Goal: Transaction & Acquisition: Subscribe to service/newsletter

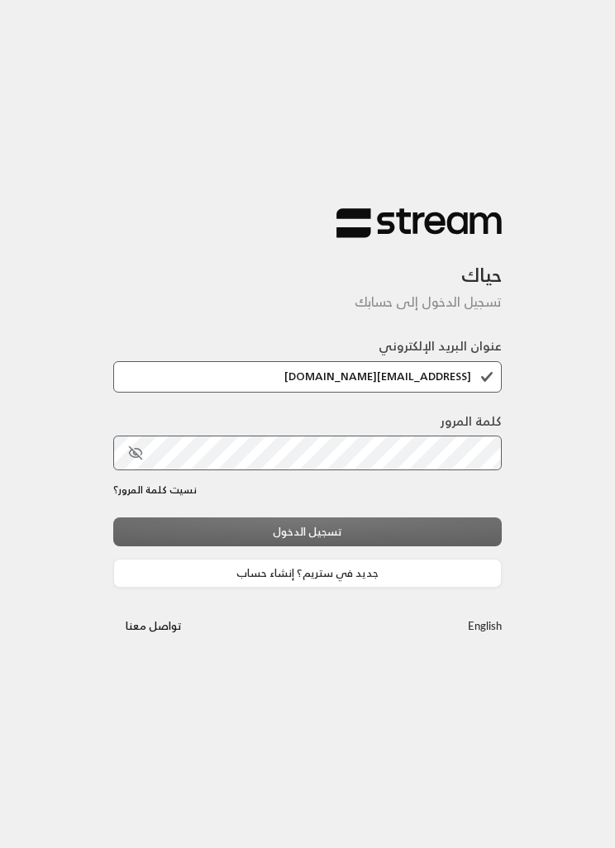
click at [444, 553] on div "تسجيل الدخول جديد في ستريم؟ إنشاء حساب" at bounding box center [307, 551] width 388 height 69
click at [449, 521] on div "تسجيل الدخول جديد في ستريم؟ إنشاء حساب" at bounding box center [307, 551] width 388 height 69
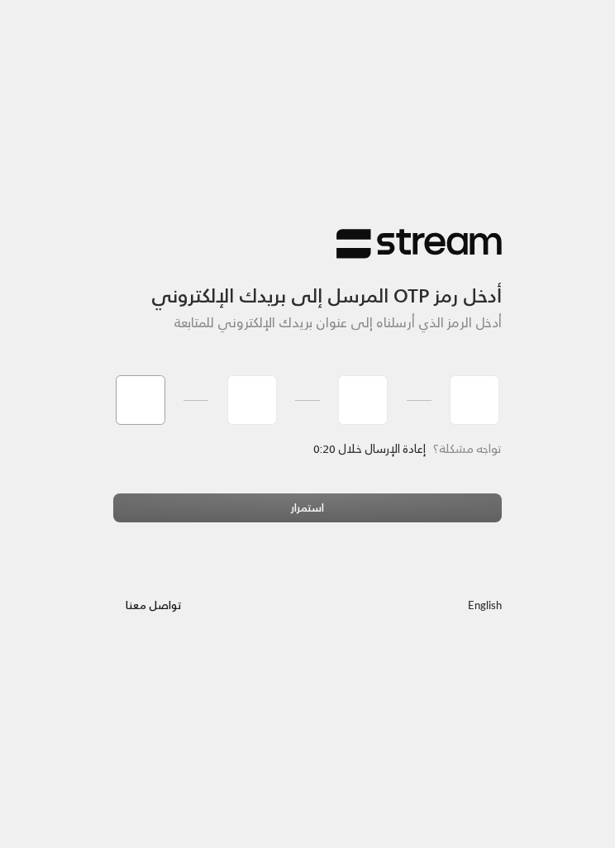
type input "0"
type input "9"
type input "4"
type input "5"
click at [411, 498] on div "استمرار" at bounding box center [307, 513] width 388 height 41
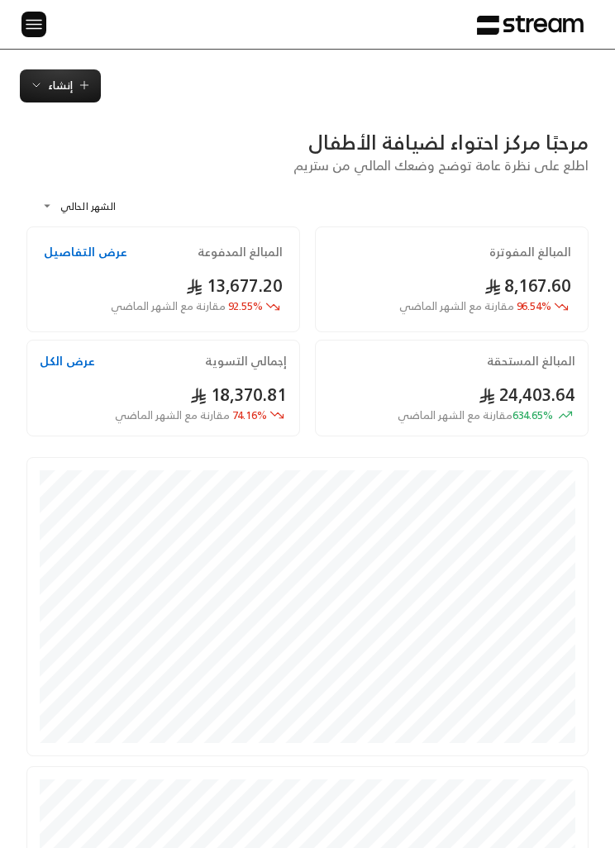
click at [61, 93] on span "إنشاء" at bounding box center [60, 85] width 25 height 19
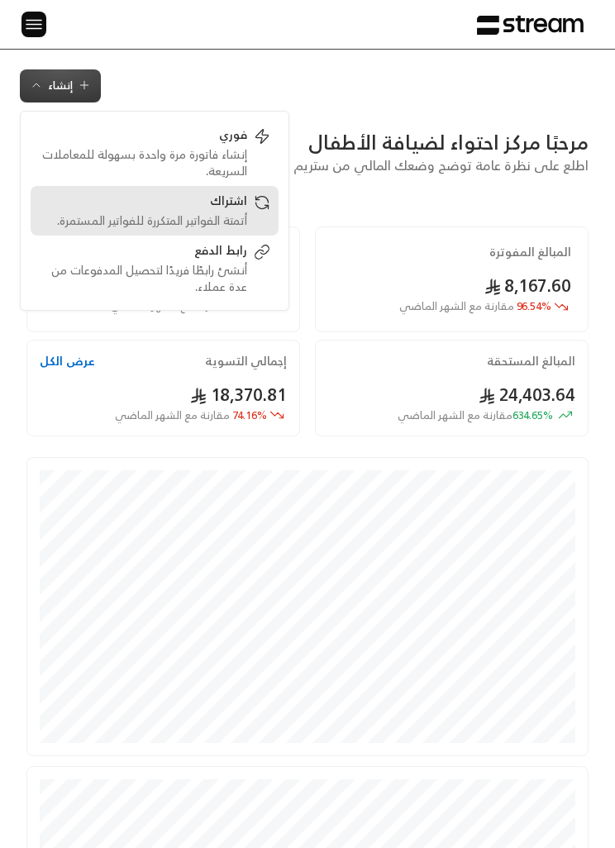
click at [235, 225] on div "أتمتة الفواتير المتكررة للفواتير المستمرة." at bounding box center [143, 220] width 208 height 17
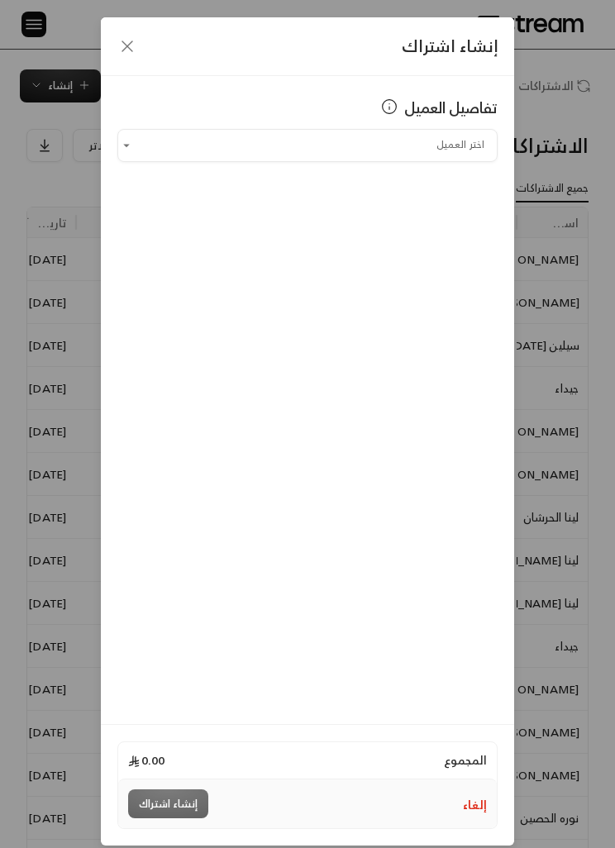
scroll to position [0, -1]
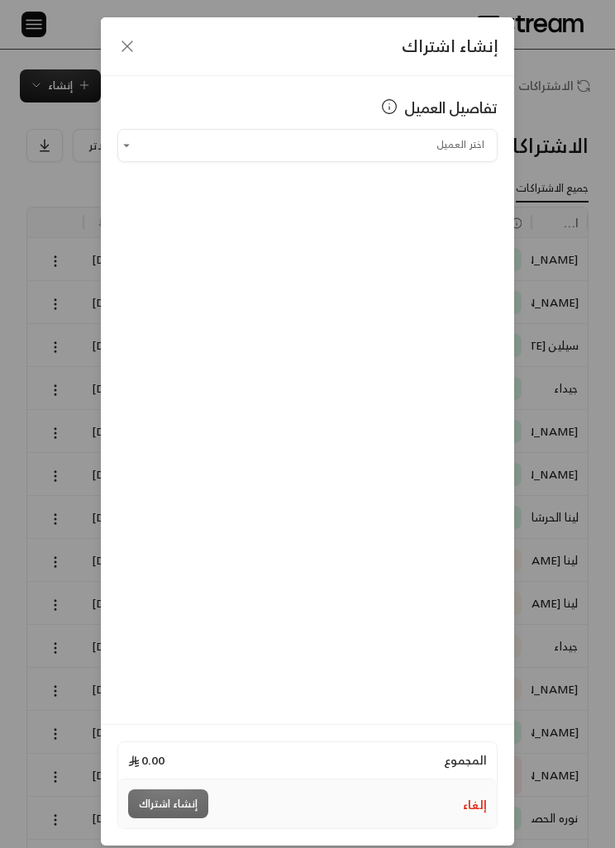
click at [119, 39] on icon "button" at bounding box center [127, 46] width 20 height 20
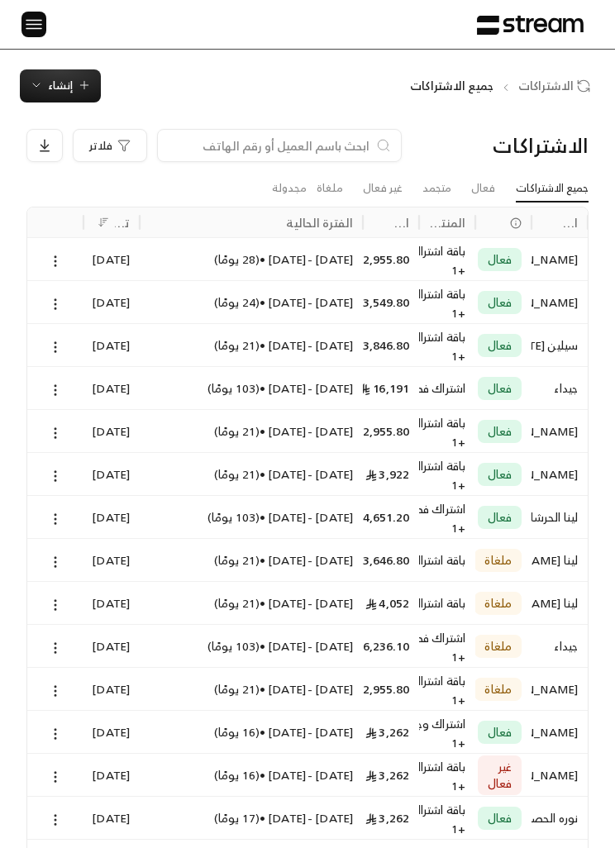
click at [54, 83] on span "إنشاء" at bounding box center [60, 85] width 25 height 19
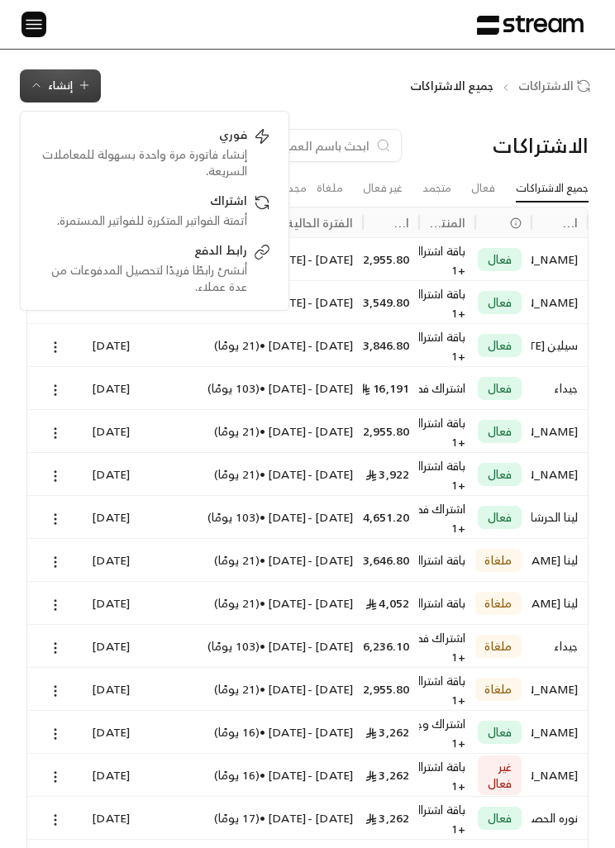
click at [206, 66] on div "الاشتراكات جميع الاشتراكات إنشاء فوري إنشاء فاتورة مرة واحدة بسهولة للمعاملات ا…" at bounding box center [307, 718] width 615 height 1336
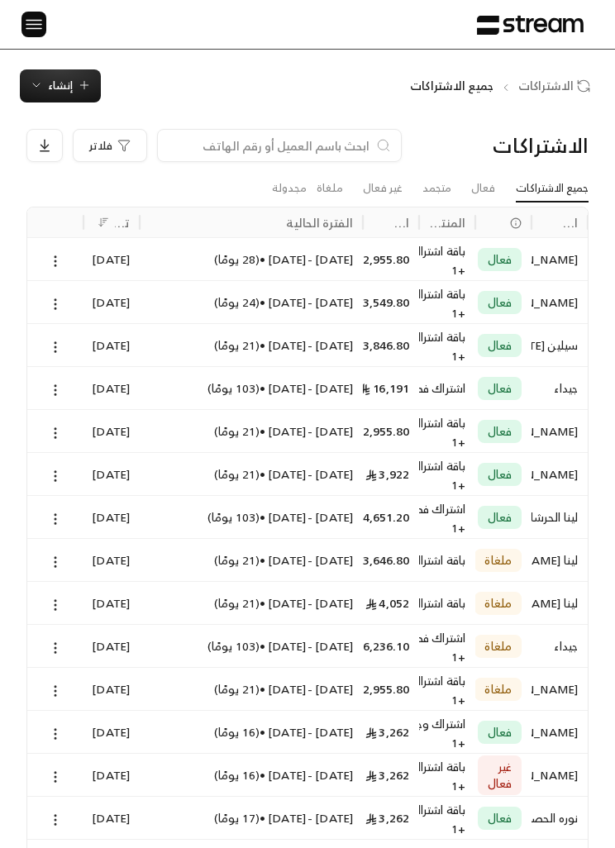
click at [40, 14] on img at bounding box center [34, 24] width 20 height 21
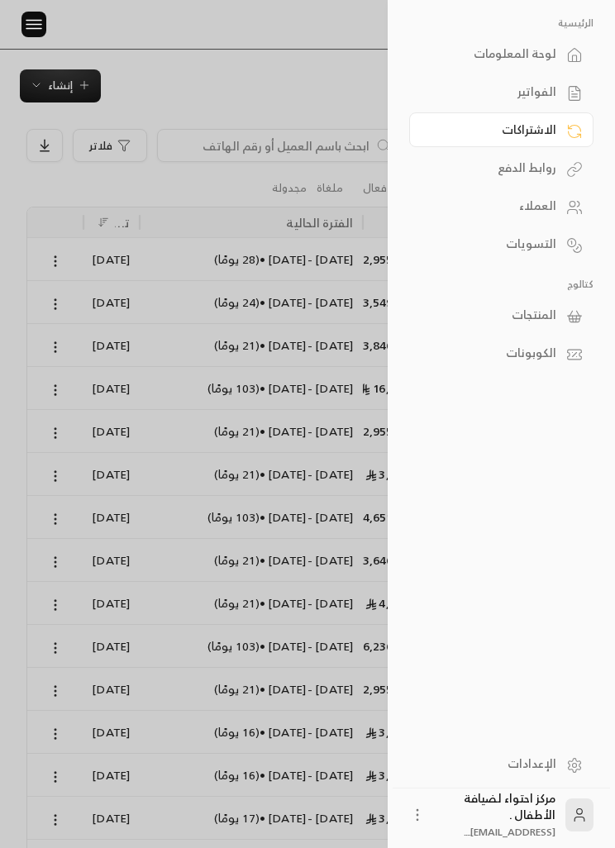
click at [40, 30] on img at bounding box center [34, 24] width 20 height 21
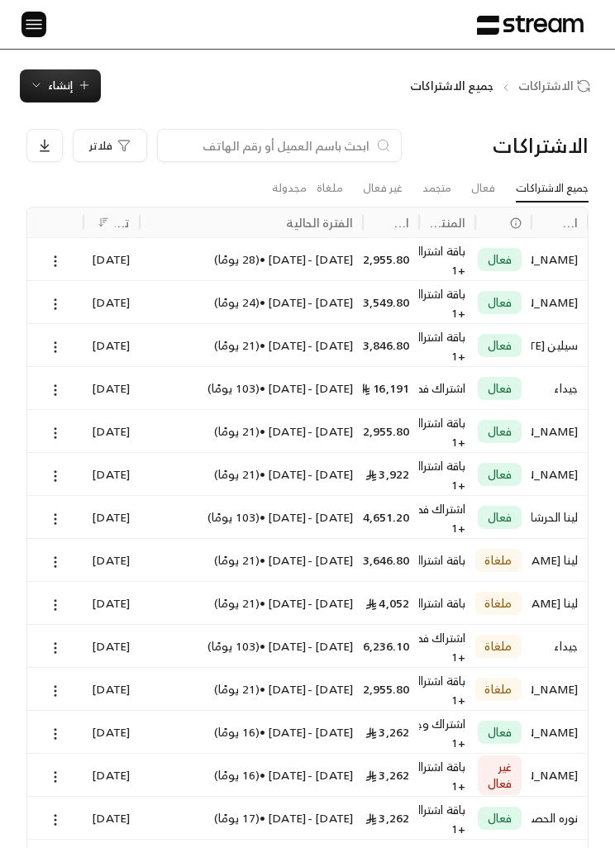
click at [37, 30] on img at bounding box center [34, 24] width 20 height 21
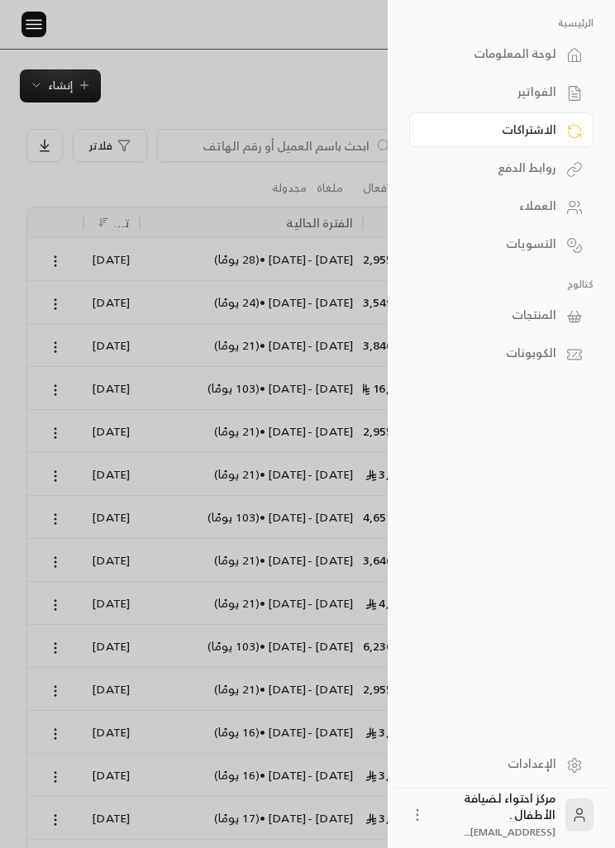
click at [565, 133] on link "الاشتراكات" at bounding box center [501, 129] width 184 height 35
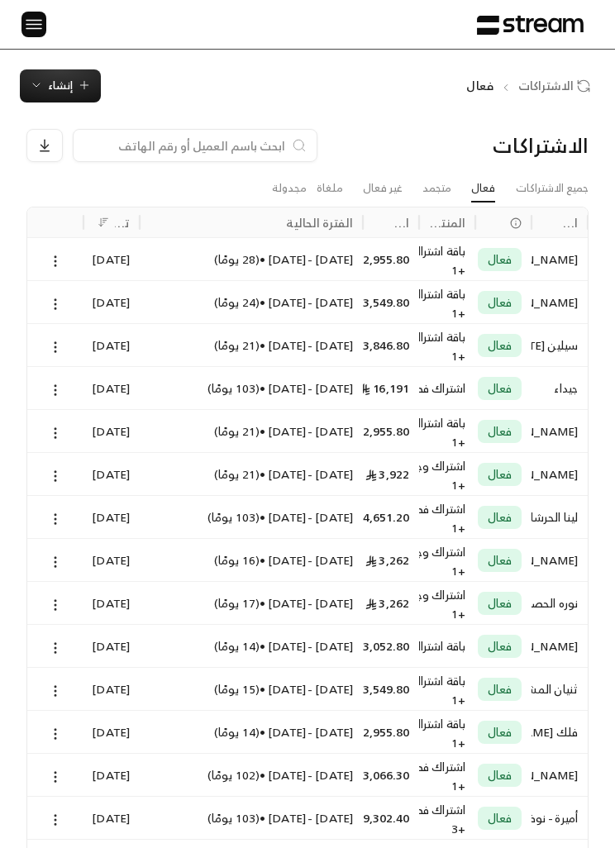
click at [43, 31] on img at bounding box center [34, 24] width 20 height 21
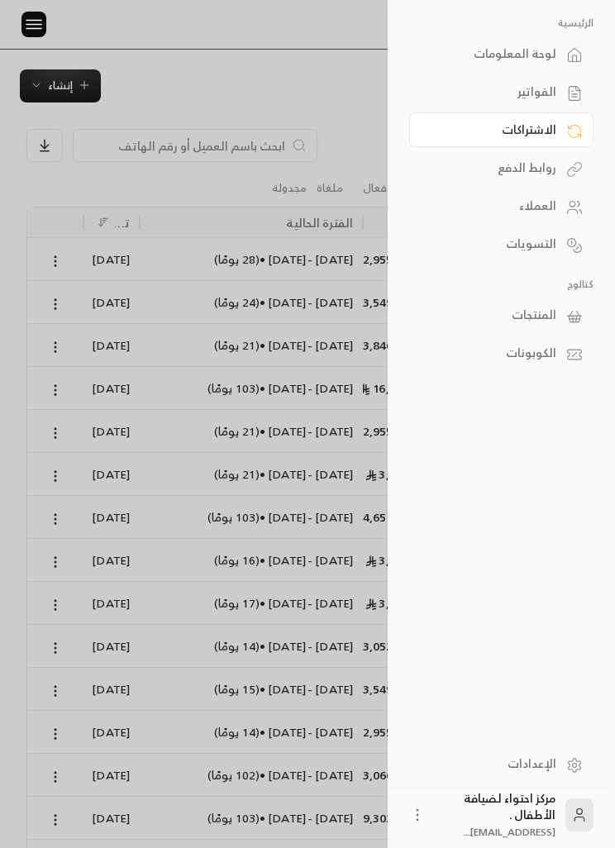
click at [561, 207] on link "العملاء" at bounding box center [501, 205] width 184 height 35
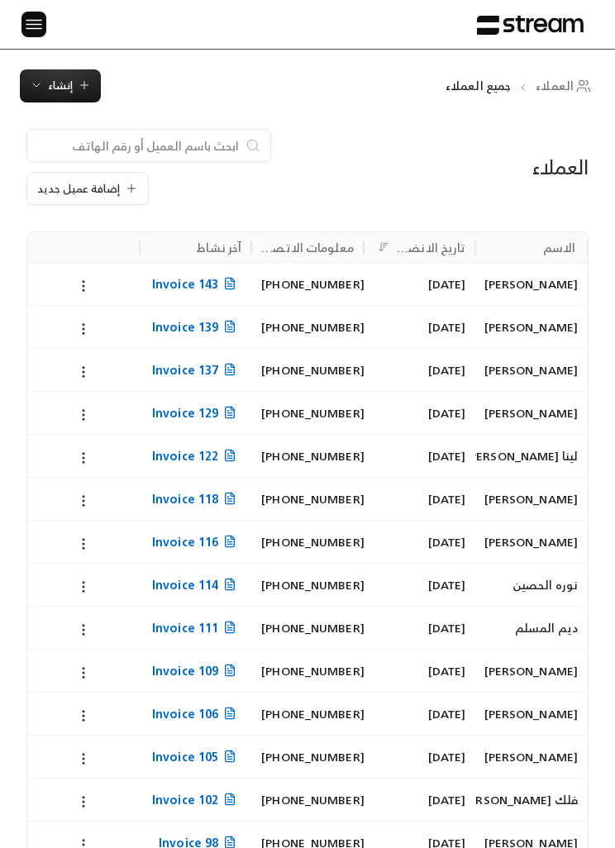
click at [126, 190] on icon at bounding box center [131, 188] width 13 height 13
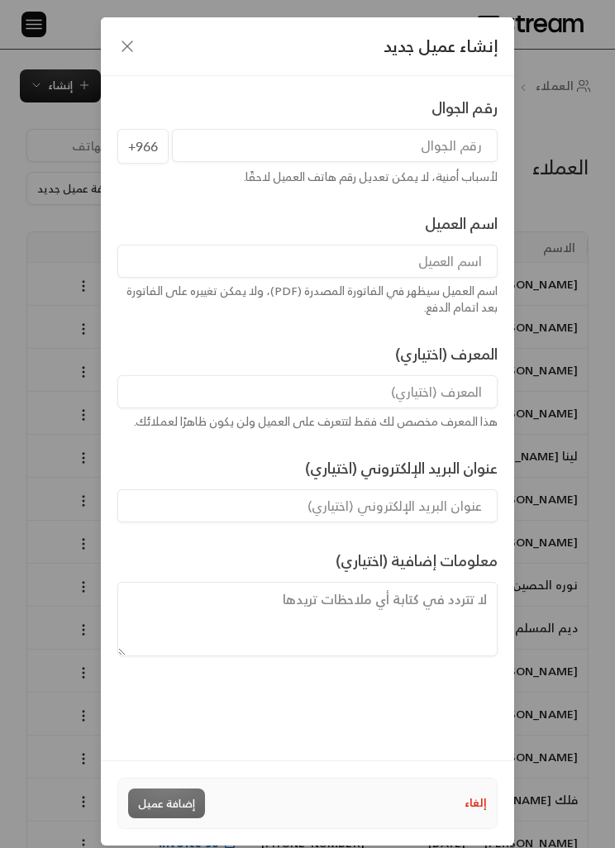
click at [448, 136] on input "tel" at bounding box center [334, 145] width 325 height 33
type input "547057414"
click at [447, 250] on input at bounding box center [307, 261] width 380 height 33
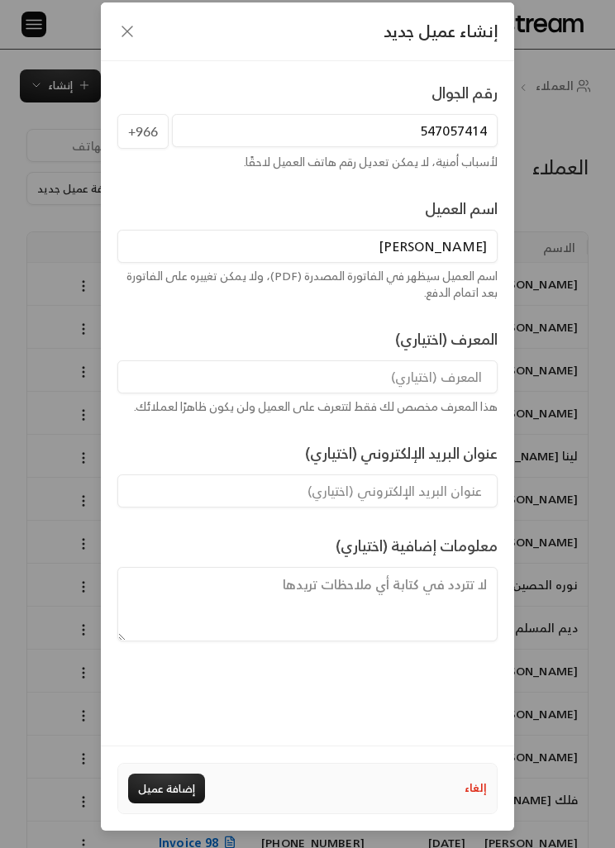
scroll to position [69, 0]
type input "[PERSON_NAME]"
click at [298, 197] on div "اسم العميل [PERSON_NAME] اسم العميل سيظهر في الفاتورة المصدرة (PDF)، ولا يمكن ت…" at bounding box center [307, 249] width 395 height 104
click at [180, 781] on button "إضافة عميل" at bounding box center [166, 788] width 77 height 30
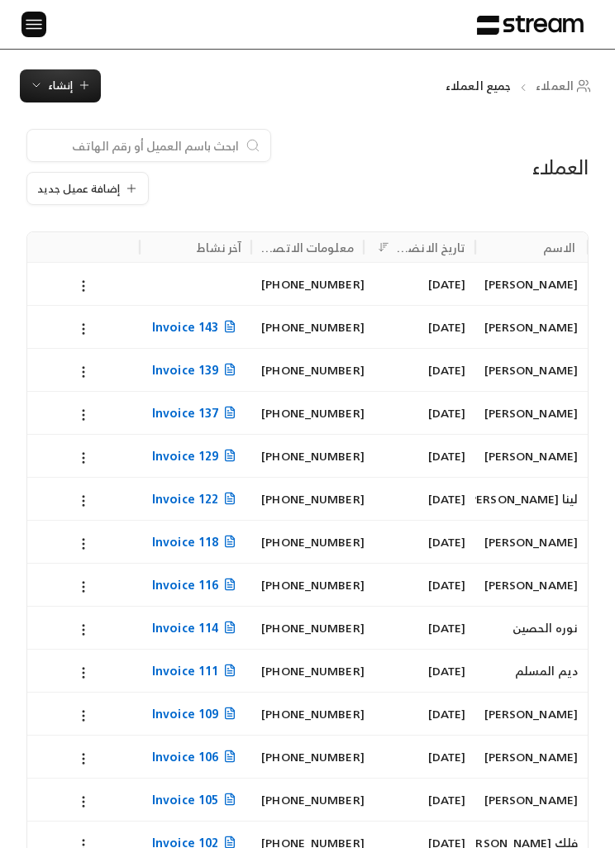
click at [73, 82] on span "إنشاء" at bounding box center [60, 85] width 61 height 19
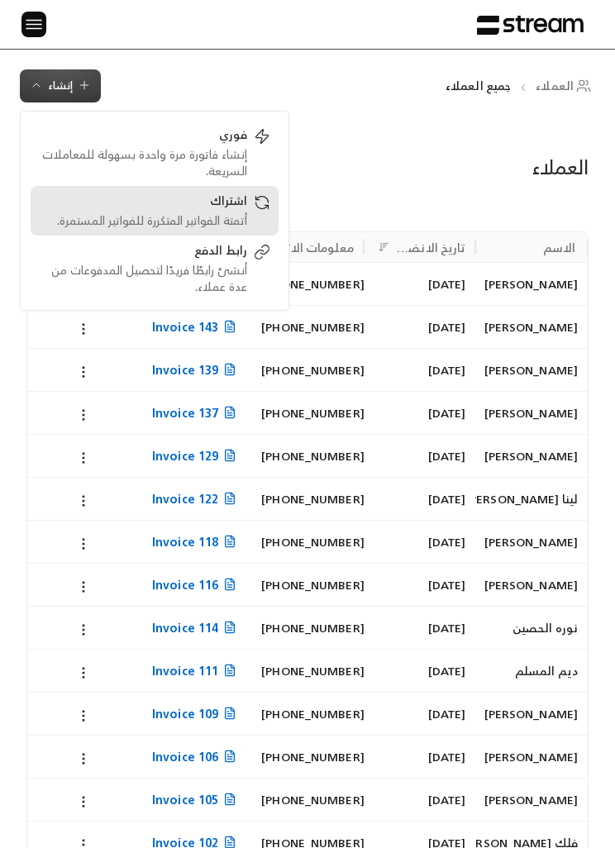
click at [245, 216] on div "أتمتة الفواتير المتكررة للفواتير المستمرة." at bounding box center [143, 220] width 208 height 17
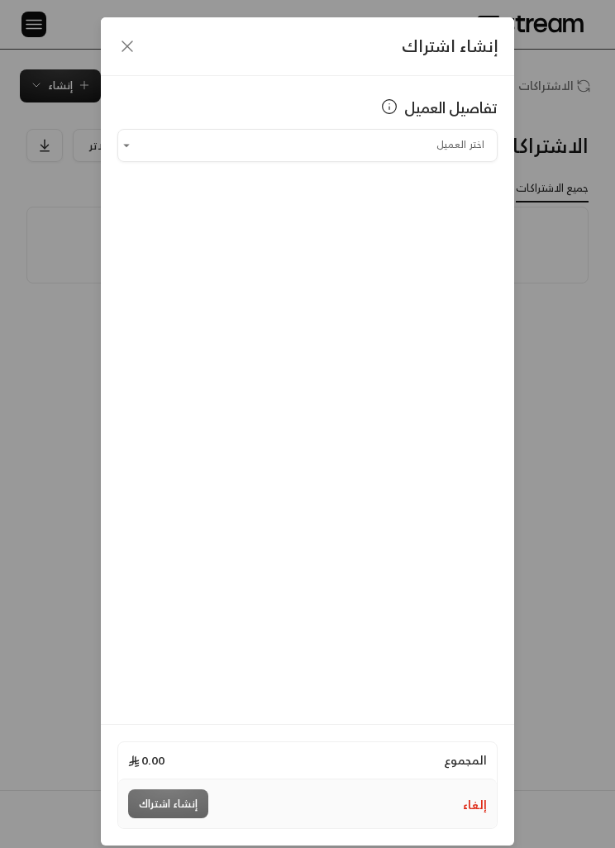
click at [477, 150] on input "اختر العميل" at bounding box center [307, 144] width 380 height 27
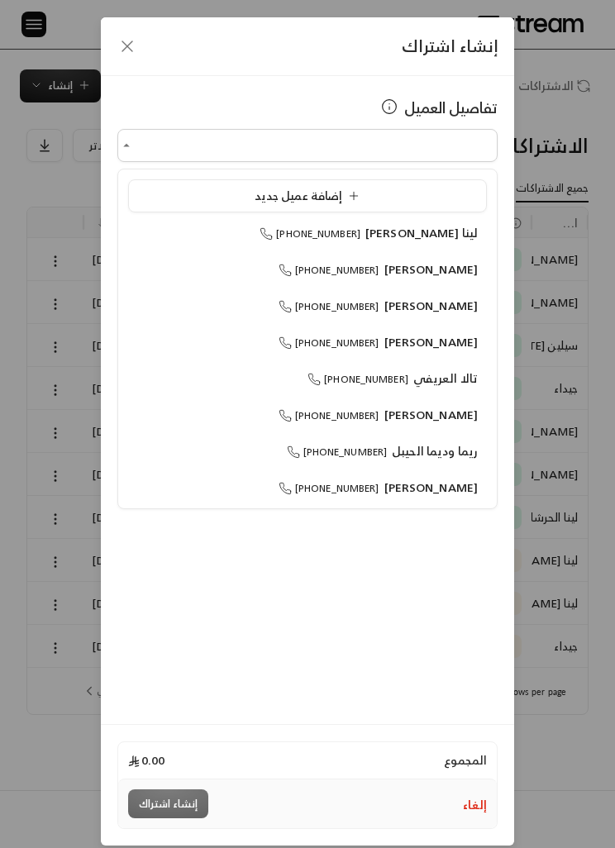
click at [464, 273] on span "[PERSON_NAME]" at bounding box center [431, 269] width 94 height 21
type input "**********"
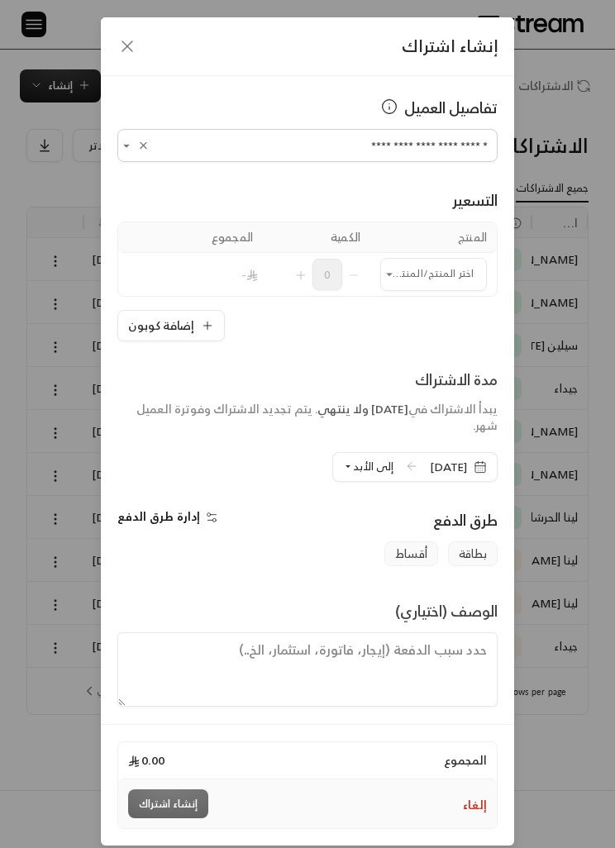
click at [444, 281] on input "اختر العميل" at bounding box center [433, 273] width 107 height 27
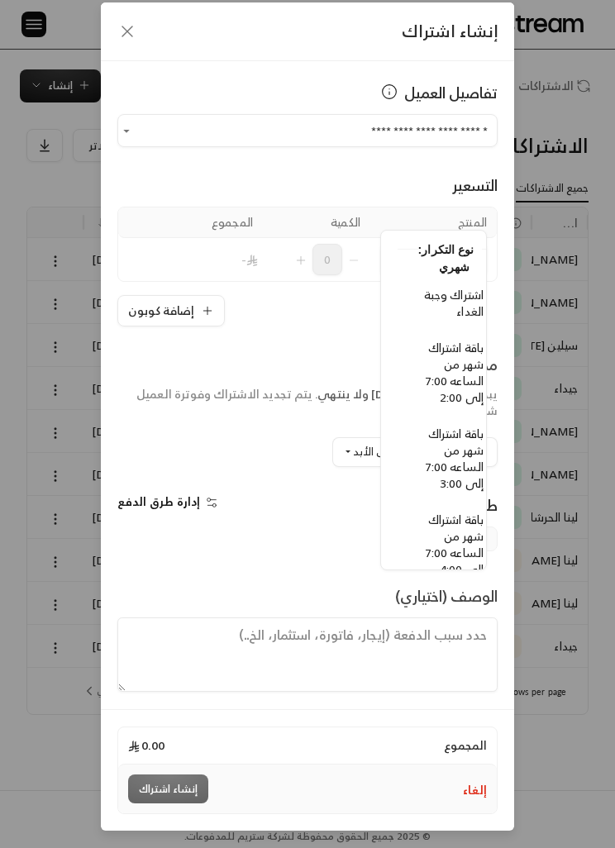
scroll to position [901, -17]
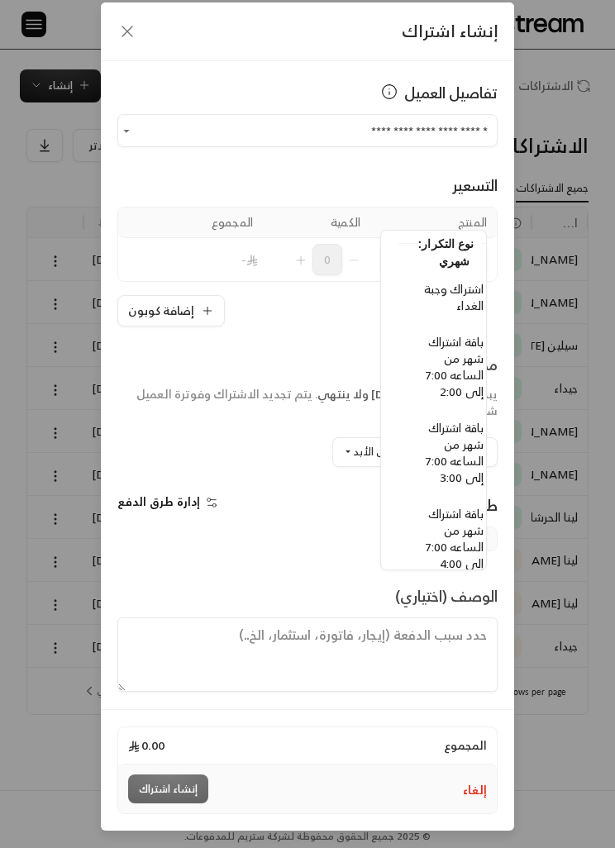
click at [461, 379] on span "باقة اشتراك شهر من الساعه 7:00 إلى 2:00" at bounding box center [454, 366] width 58 height 70
type input "**********"
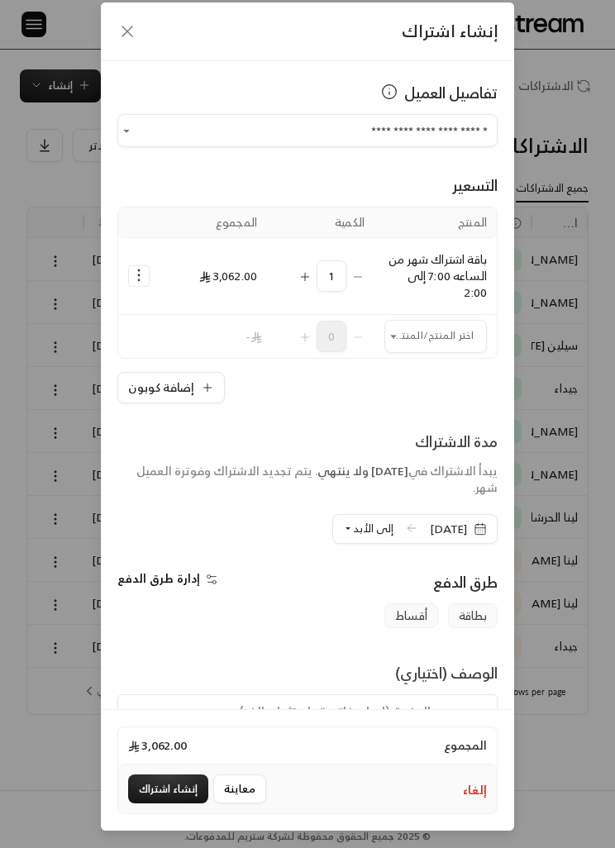
click at [413, 322] on input "اختر العميل" at bounding box center [435, 335] width 102 height 27
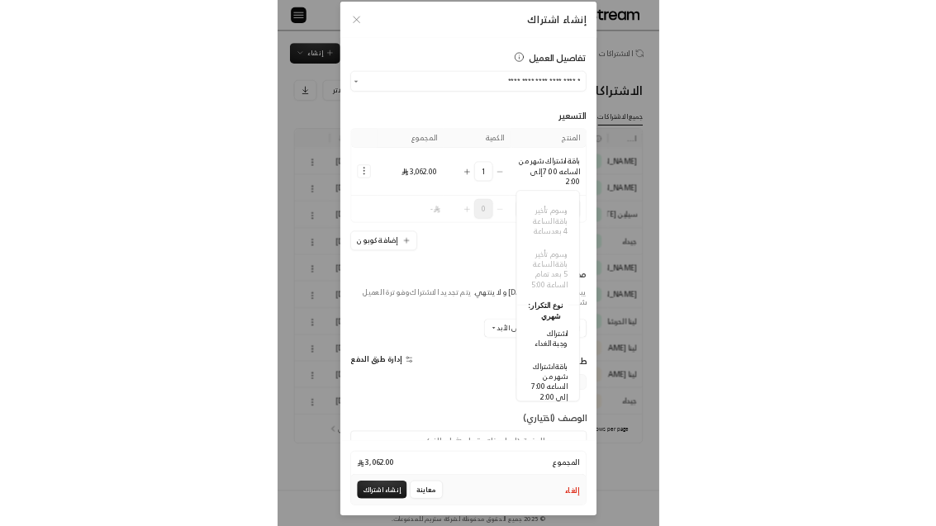
scroll to position [815, -2]
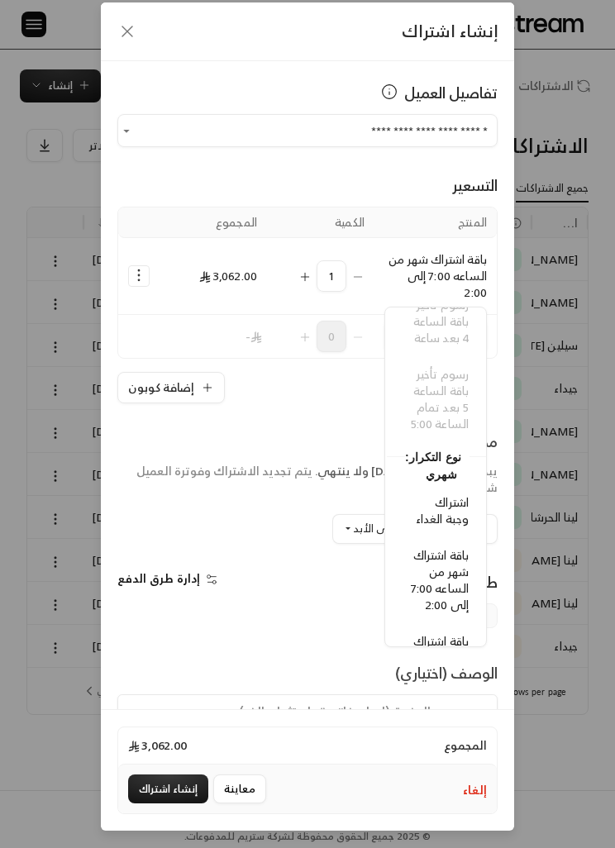
click at [452, 497] on span "اشتراك وجبة الغداء" at bounding box center [442, 510] width 53 height 37
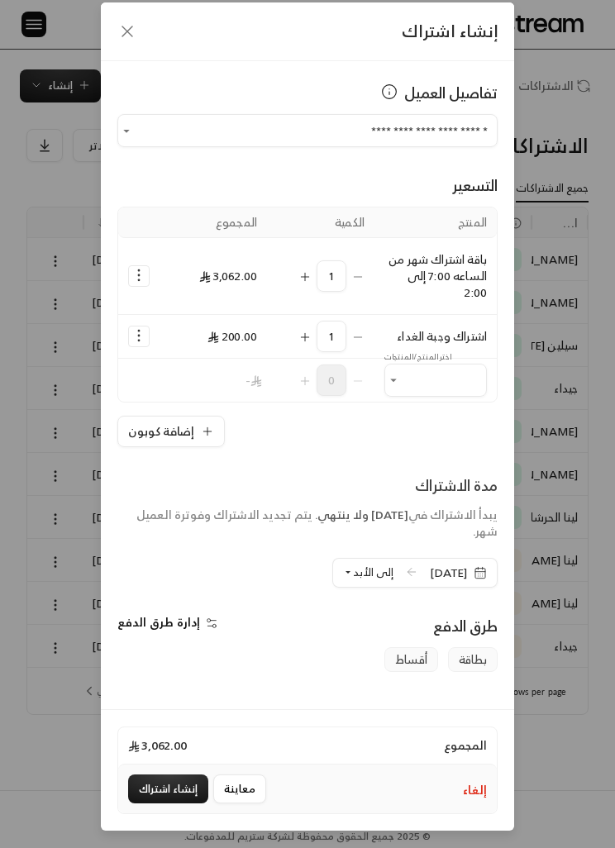
type input "**********"
click at [486, 566] on icon "button" at bounding box center [479, 572] width 13 height 13
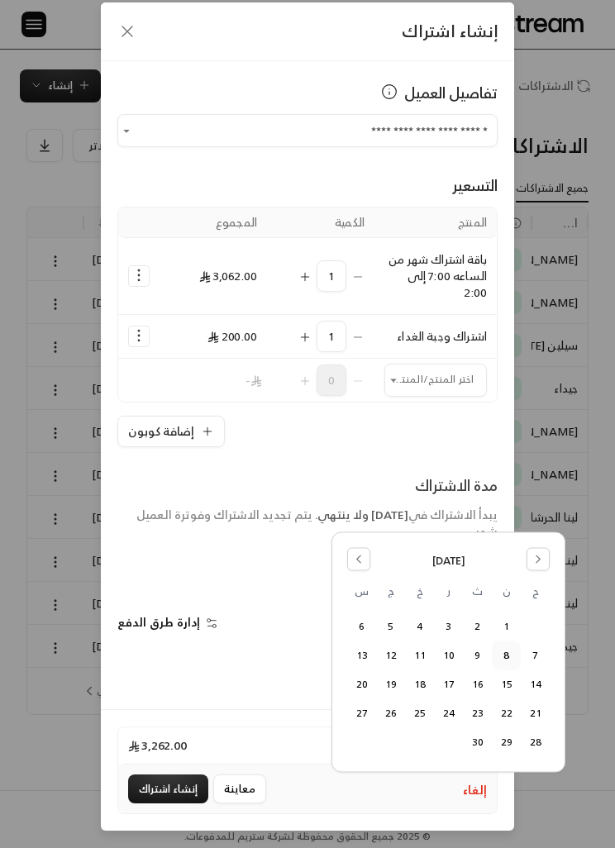
click at [481, 650] on button "9" at bounding box center [476, 654] width 27 height 27
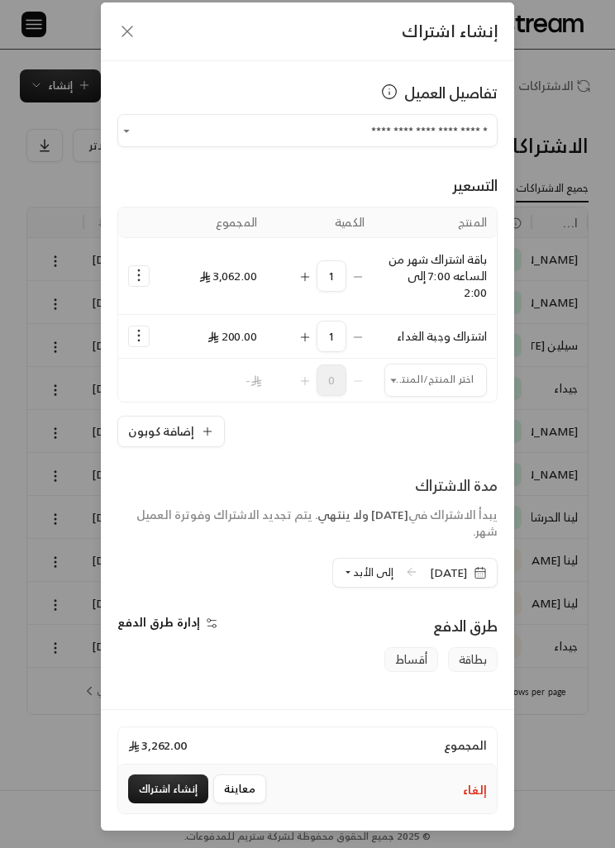
click at [348, 558] on button "إلى الأبد" at bounding box center [368, 572] width 50 height 28
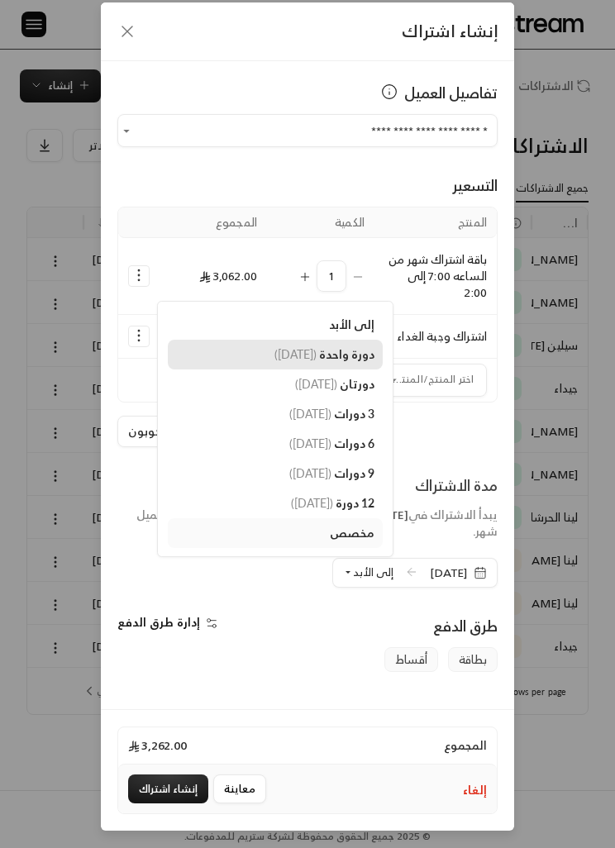
click at [326, 347] on span "دورة واحدة" at bounding box center [346, 354] width 55 height 14
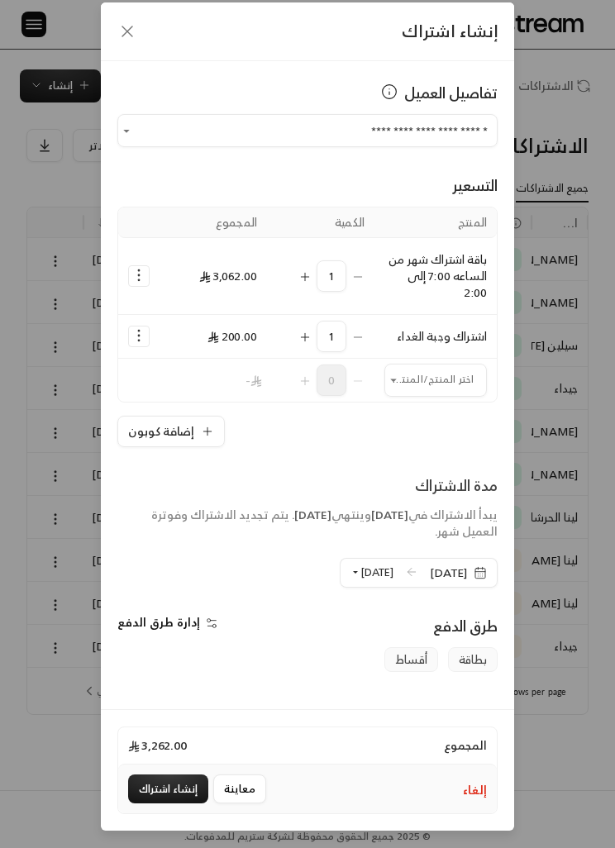
click at [169, 796] on button "إنشاء اشتراك" at bounding box center [168, 788] width 80 height 29
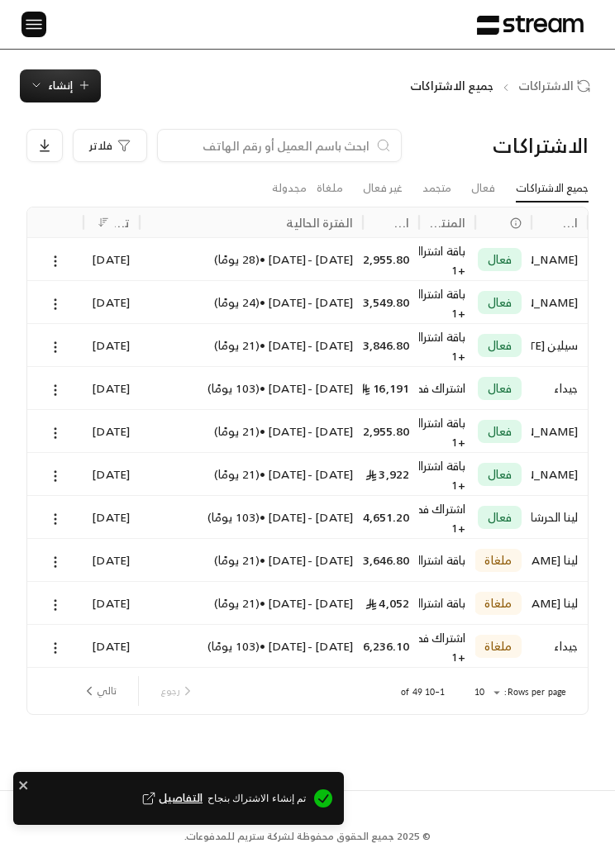
click at [167, 790] on span "تم إنشاء الاشتراك بنجاح التفاصيل" at bounding box center [165, 799] width 281 height 19
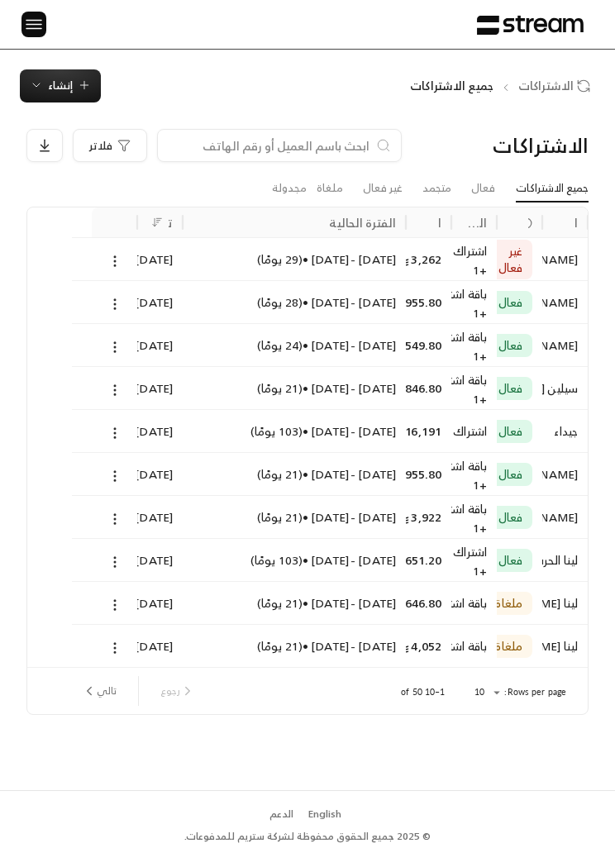
scroll to position [0, -1]
